Goal: Transaction & Acquisition: Purchase product/service

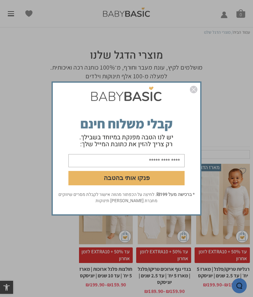
click at [196, 87] on img "סגור" at bounding box center [193, 89] width 7 height 7
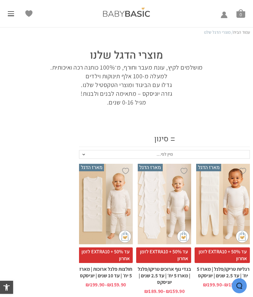
click at [170, 141] on div "סינון" at bounding box center [164, 140] width 171 height 16
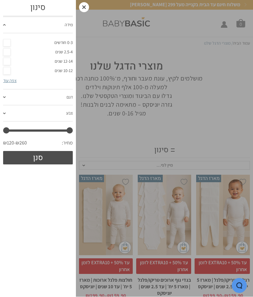
click at [14, 29] on link "מידה" at bounding box center [38, 25] width 70 height 16
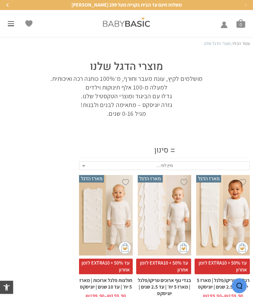
click at [11, 26] on span at bounding box center [11, 25] width 6 height 1
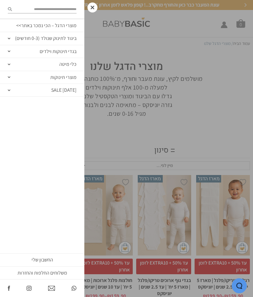
click at [38, 51] on link "בגדי תינוקות וילדים" at bounding box center [42, 51] width 84 height 13
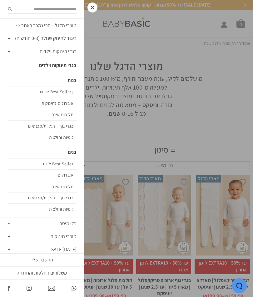
click at [57, 100] on link "אוברולים לתינוקות" at bounding box center [42, 103] width 69 height 11
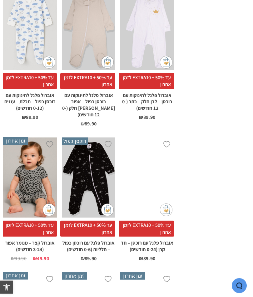
scroll to position [1193, 0]
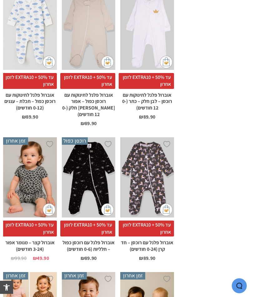
click at [150, 144] on div "x בחירת מידה 0-3m 3-6m 6-12m 12-18m 18-24m" at bounding box center [147, 177] width 54 height 80
click at [151, 137] on div "x בחירת מידה 0-3m 3-6m 6-12m 12-18m 18-24m" at bounding box center [147, 177] width 54 height 80
click at [146, 221] on span "עד 50% + EXTRA10 לזמן אחרון" at bounding box center [146, 229] width 55 height 16
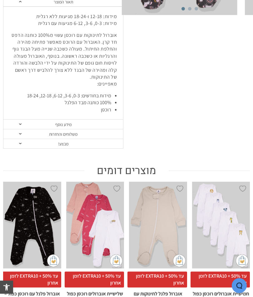
scroll to position [222, 0]
click at [22, 120] on link "מידע נוסף" at bounding box center [63, 125] width 120 height 10
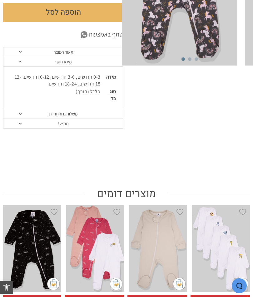
scroll to position [170, 0]
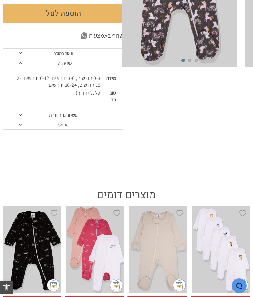
click at [23, 111] on link "משלוחים והחזרות" at bounding box center [63, 116] width 120 height 10
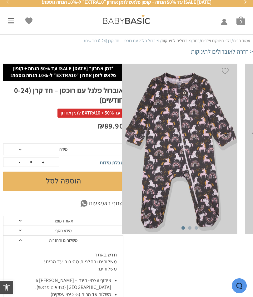
scroll to position [2, 0]
